Goal: Information Seeking & Learning: Learn about a topic

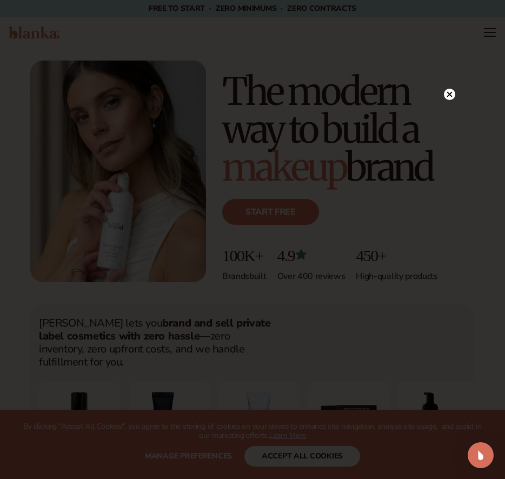
click at [451, 91] on circle at bounding box center [449, 94] width 11 height 11
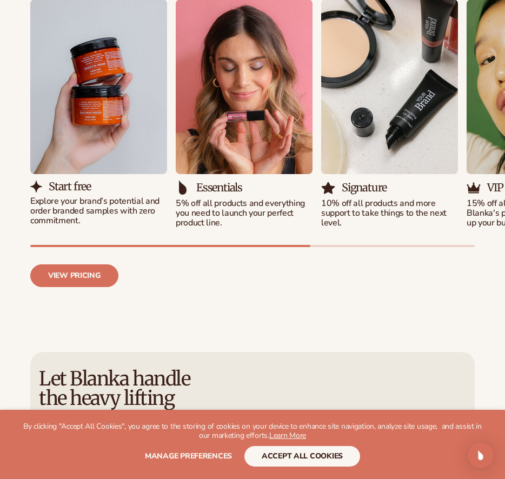
scroll to position [1270, 0]
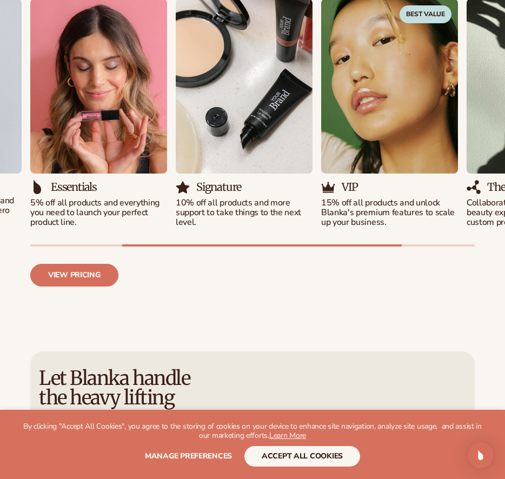
click at [76, 274] on div "Solutions for every stage Preview your brand on hundreds of private label cosme…" at bounding box center [252, 121] width 505 height 374
click at [81, 264] on link "View pricing" at bounding box center [74, 275] width 88 height 22
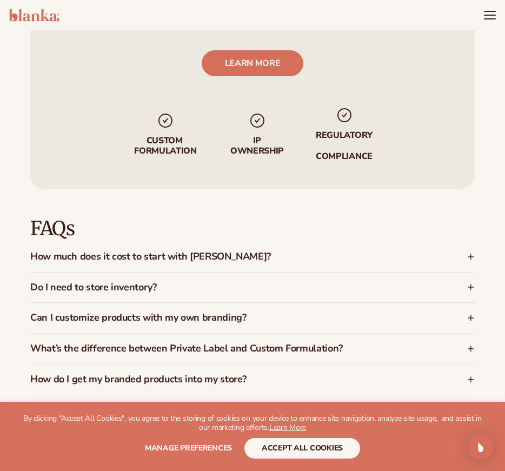
scroll to position [1873, 0]
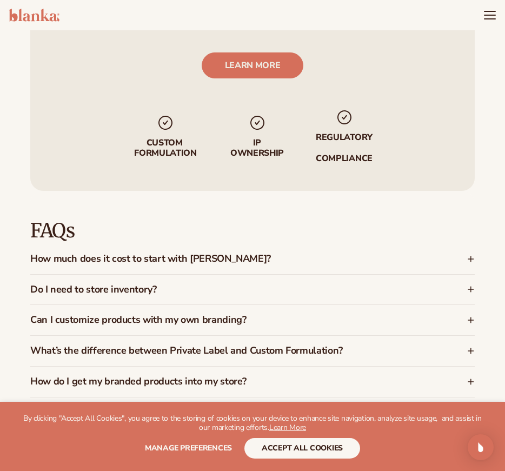
click at [160, 253] on h3 "How much does it cost to start with [PERSON_NAME]?" at bounding box center [229, 258] width 398 height 11
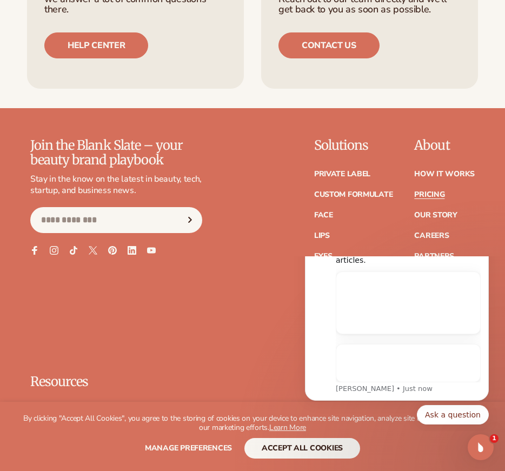
scroll to position [0, 0]
